Goal: Task Accomplishment & Management: Manage account settings

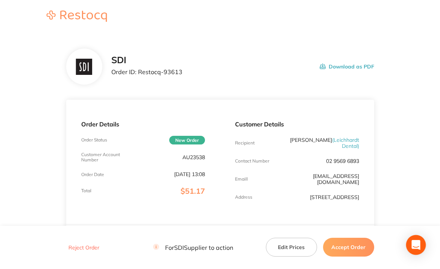
click at [413, 244] on icon "Open Intercom Messenger" at bounding box center [416, 245] width 9 height 10
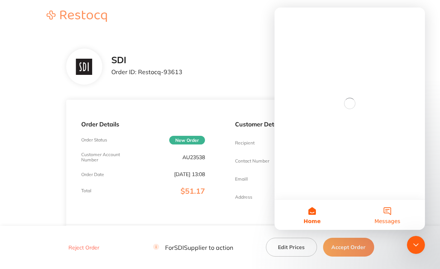
click at [394, 216] on button "Messages" at bounding box center [387, 215] width 75 height 30
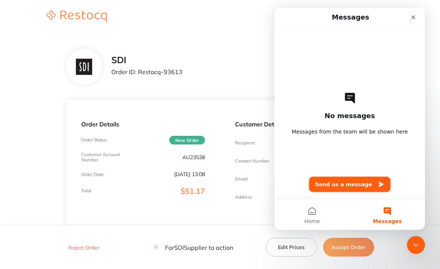
click at [359, 187] on button "Send us a message" at bounding box center [350, 184] width 82 height 15
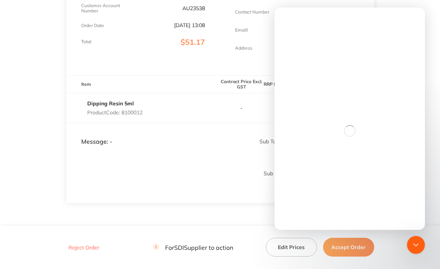
scroll to position [181, 0]
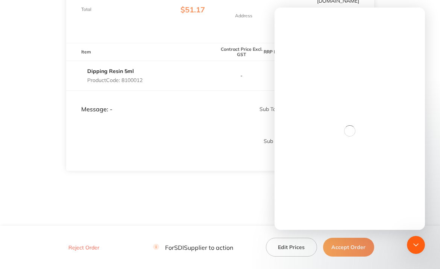
click at [132, 102] on td "Message: -" at bounding box center [143, 102] width 154 height 23
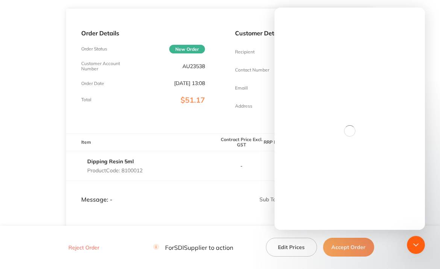
scroll to position [0, 0]
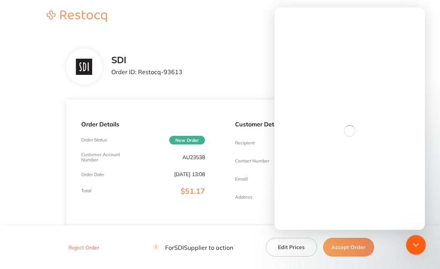
click at [418, 244] on icon "Close Intercom Messenger" at bounding box center [415, 243] width 9 height 9
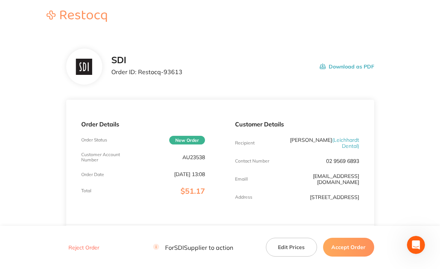
drag, startPoint x: 361, startPoint y: 169, endPoint x: 274, endPoint y: 170, distance: 87.3
click at [274, 170] on div "Customer Details Recipient [PERSON_NAME] ( Leichhardt Dental ) Contact Number […" at bounding box center [297, 162] width 154 height 125
copy link "[EMAIL_ADDRESS][DOMAIN_NAME]"
click at [93, 246] on button "Reject Order" at bounding box center [83, 247] width 35 height 7
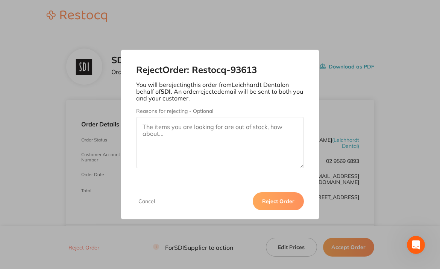
drag, startPoint x: 166, startPoint y: 135, endPoint x: 138, endPoint y: 122, distance: 30.3
click at [138, 122] on textarea "Reasons for rejecting - Optional" at bounding box center [220, 142] width 168 height 51
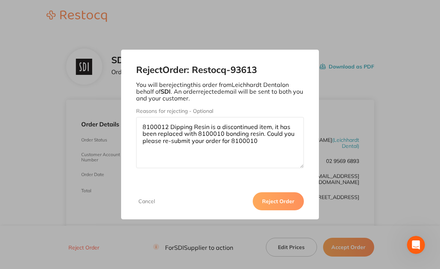
type textarea "8100012 Dipping Resin is a discontinued item, it has been replaced with 8100010…"
click at [274, 198] on button "Reject Order" at bounding box center [278, 201] width 51 height 18
